Goal: Navigation & Orientation: Find specific page/section

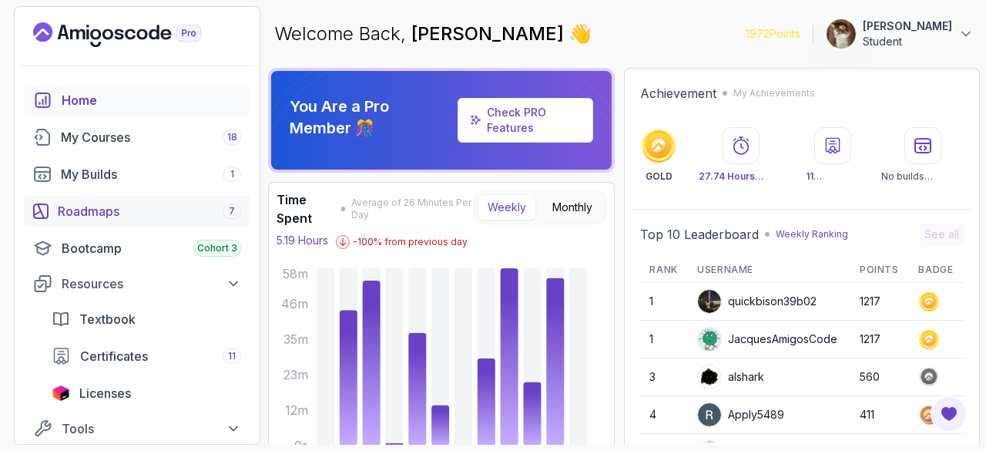
click at [166, 204] on div "Roadmaps 7" at bounding box center [149, 211] width 183 height 18
click at [153, 143] on div "My Courses 18" at bounding box center [151, 137] width 180 height 18
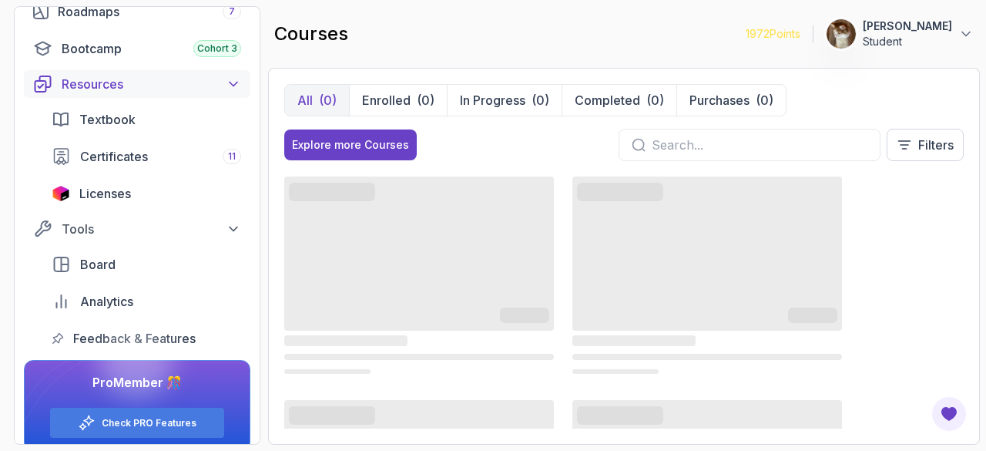
scroll to position [215, 0]
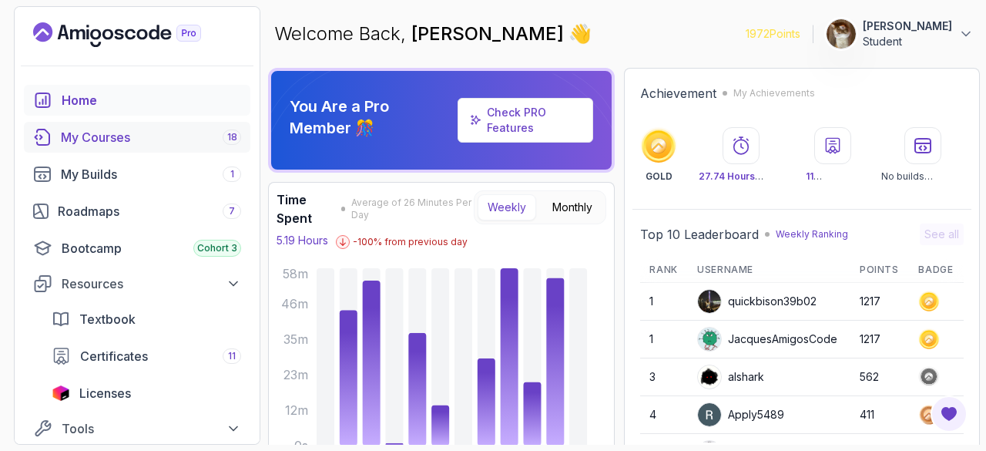
click at [101, 132] on div "My Courses 18" at bounding box center [151, 137] width 180 height 18
